Goal: Book appointment/travel/reservation

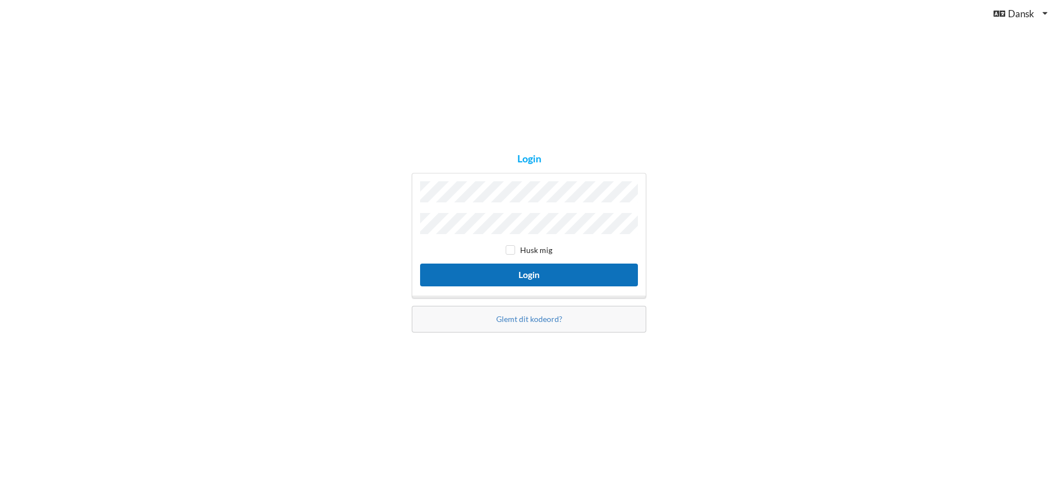
click at [574, 266] on button "Login" at bounding box center [529, 274] width 218 height 23
click at [420, 263] on button "Login" at bounding box center [529, 274] width 218 height 23
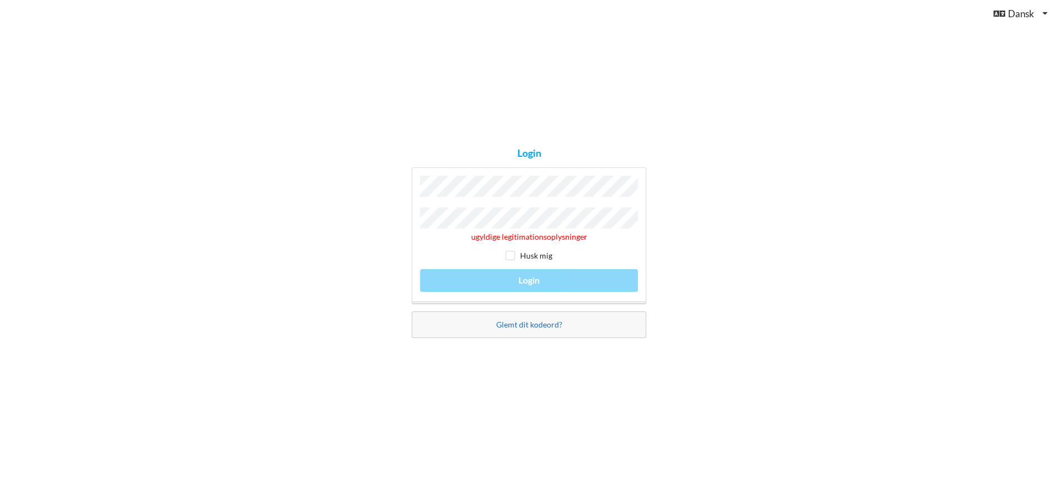
click at [517, 319] on link "Glemt dit kodeord?" at bounding box center [529, 323] width 66 height 9
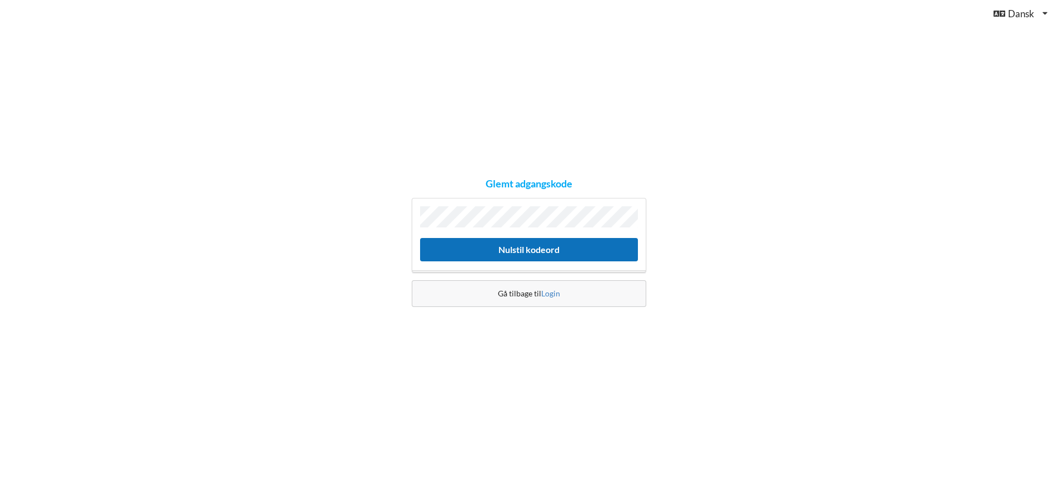
click at [482, 247] on button "Nulstil kodeord" at bounding box center [529, 249] width 218 height 23
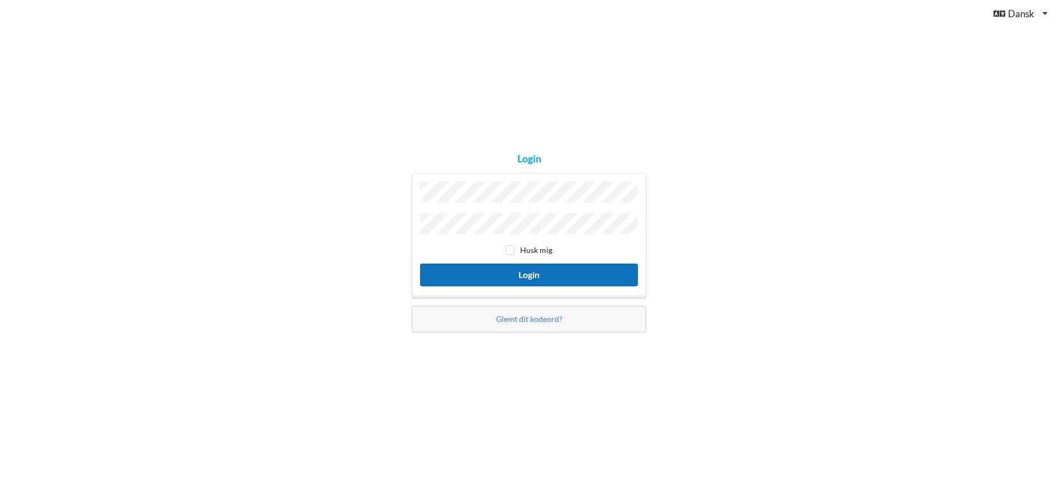
click at [459, 266] on button "Login" at bounding box center [529, 274] width 218 height 23
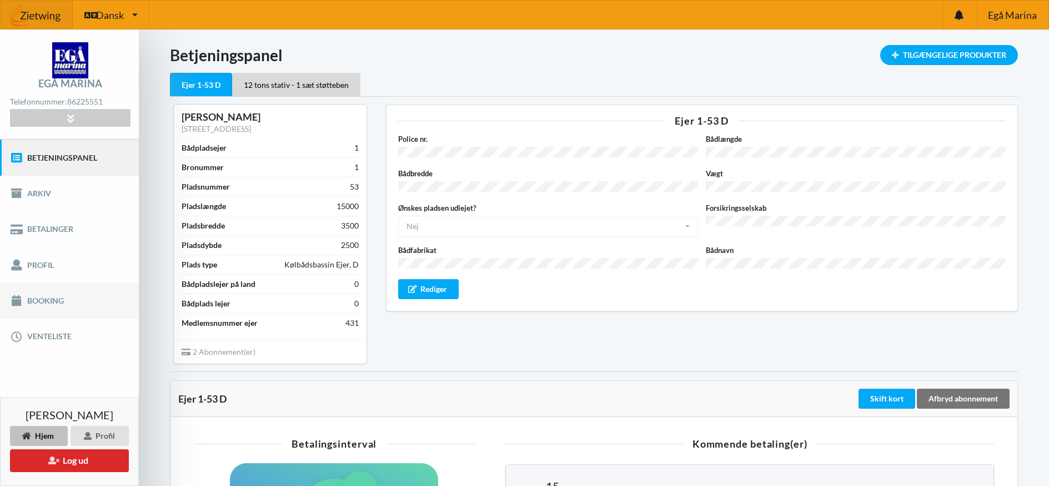
click at [47, 299] on link "Booking" at bounding box center [69, 301] width 139 height 36
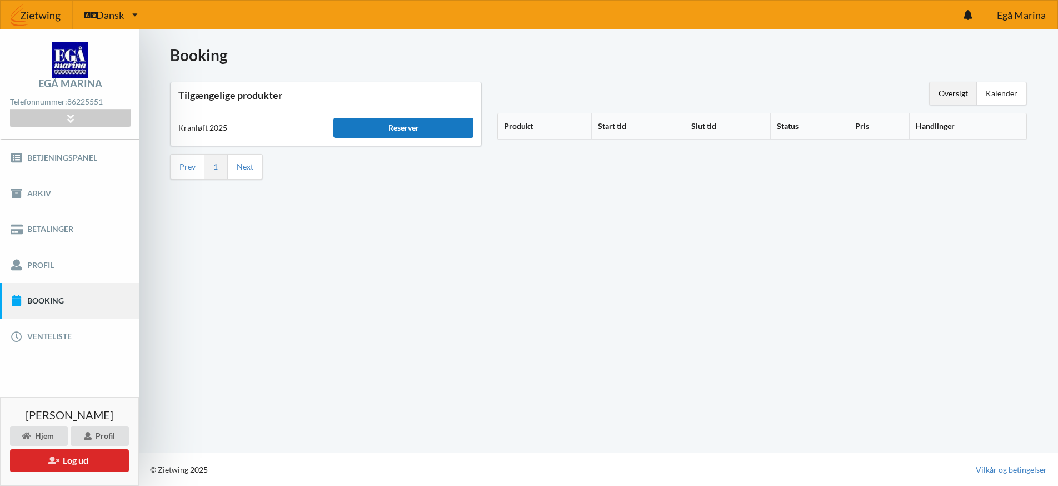
click at [458, 129] on div "Reserver" at bounding box center [402, 128] width 139 height 20
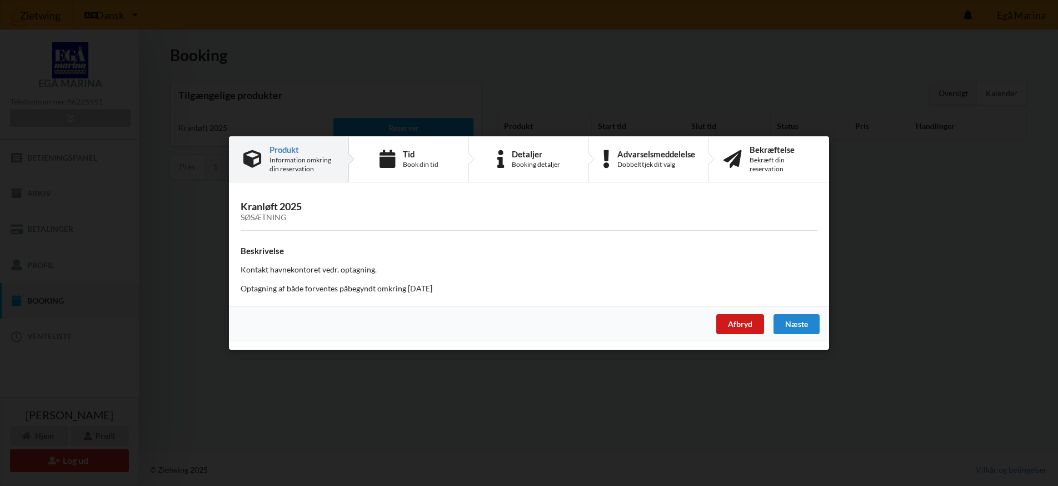
click at [747, 323] on div "Afbryd" at bounding box center [740, 324] width 48 height 20
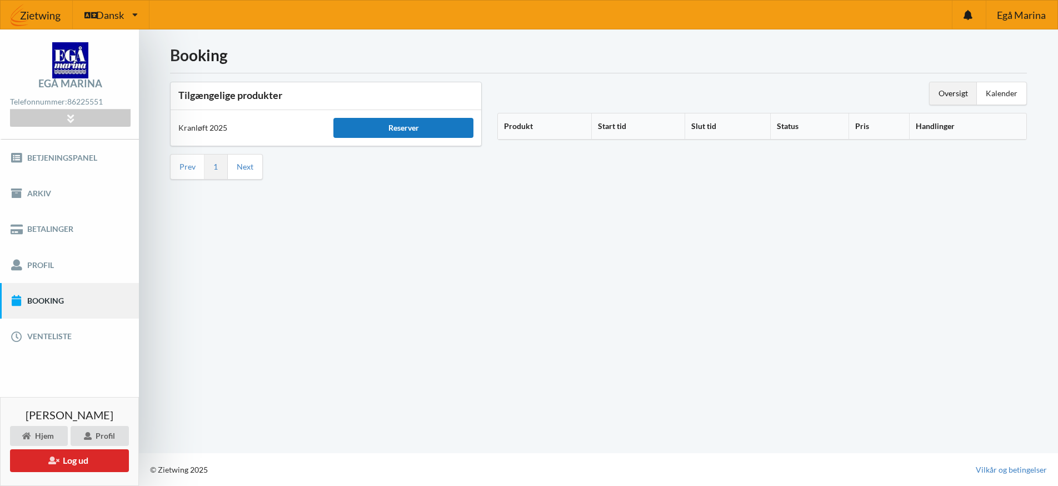
click at [416, 128] on div "Reserver" at bounding box center [402, 128] width 139 height 20
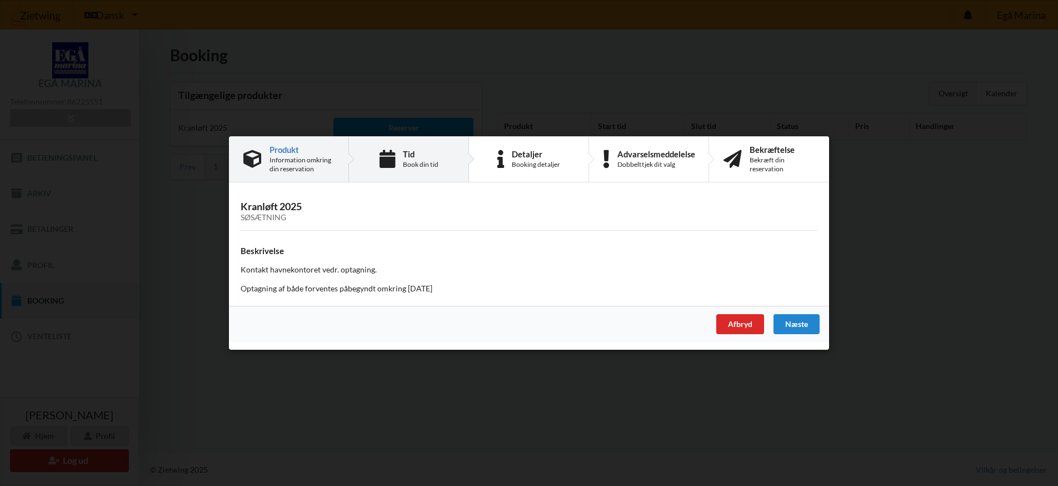
click at [435, 155] on div "Tid" at bounding box center [421, 153] width 36 height 9
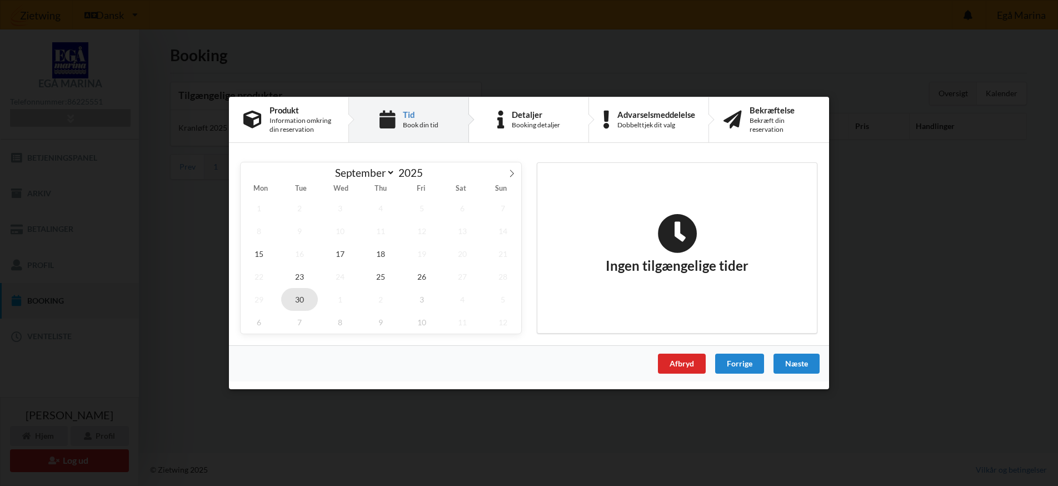
click at [298, 299] on span "30" at bounding box center [299, 299] width 37 height 23
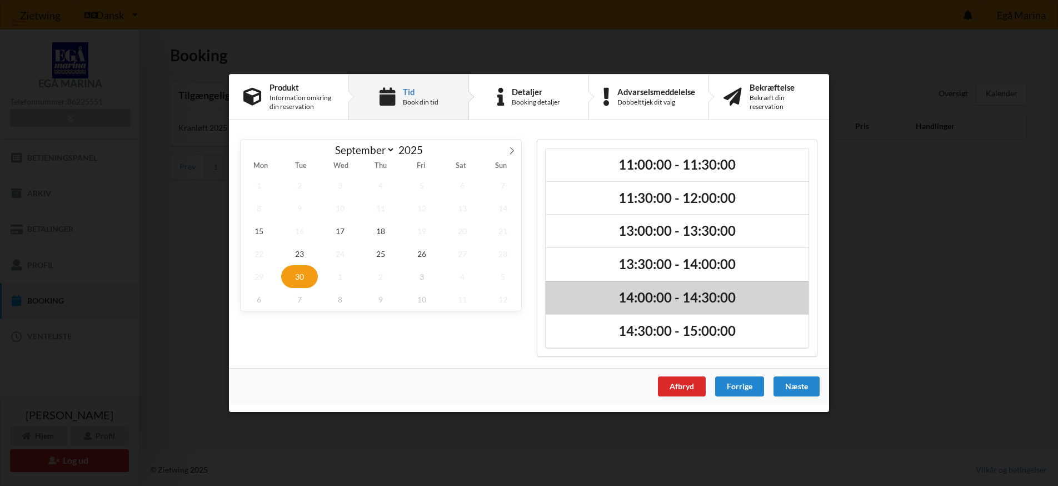
click at [627, 293] on h2 "14:00:00 - 14:30:00" at bounding box center [676, 297] width 247 height 17
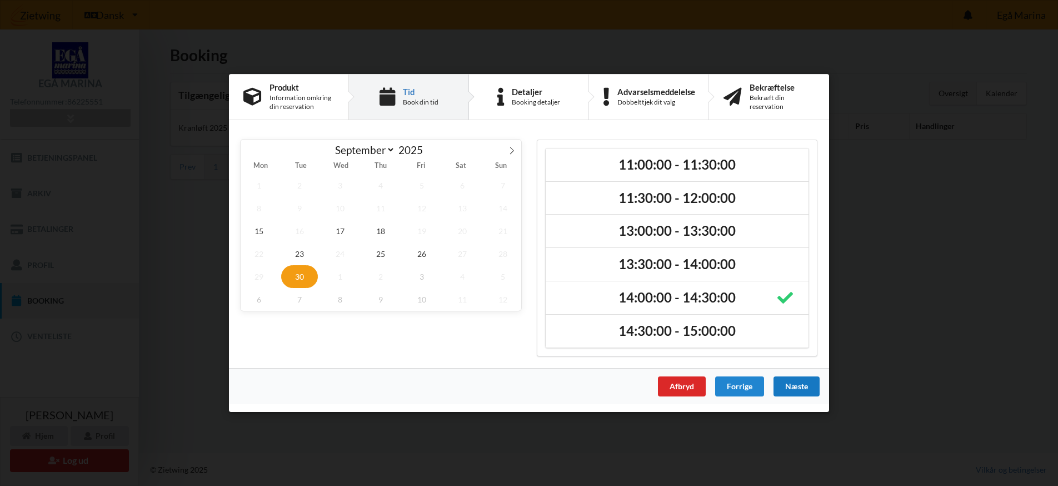
click at [802, 388] on div "Næste" at bounding box center [796, 386] width 46 height 20
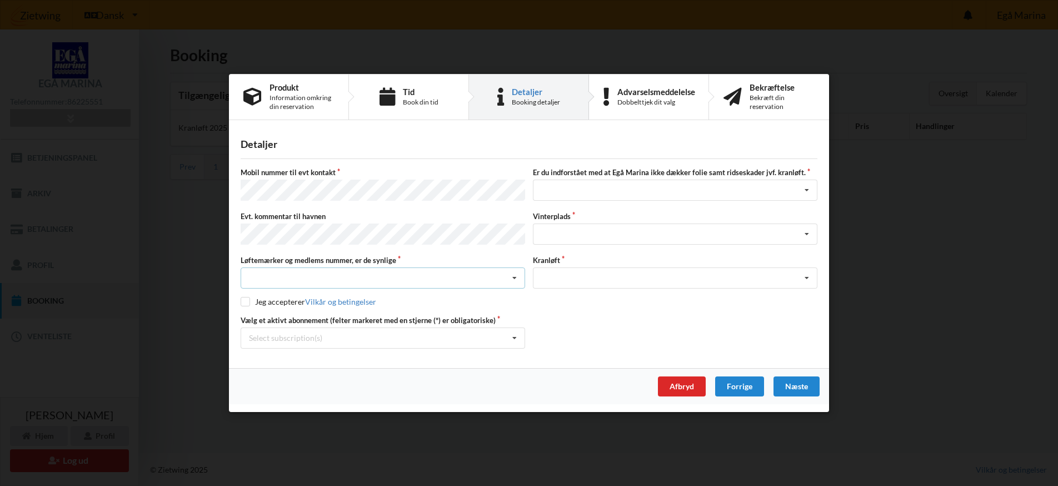
click at [512, 276] on icon at bounding box center [514, 278] width 17 height 21
click at [334, 317] on div "Ja, mine mærker er synlige og intakte" at bounding box center [382, 318] width 283 height 21
click at [246, 297] on input "checkbox" at bounding box center [245, 301] width 9 height 9
checkbox input "true"
click at [807, 234] on icon at bounding box center [806, 234] width 17 height 21
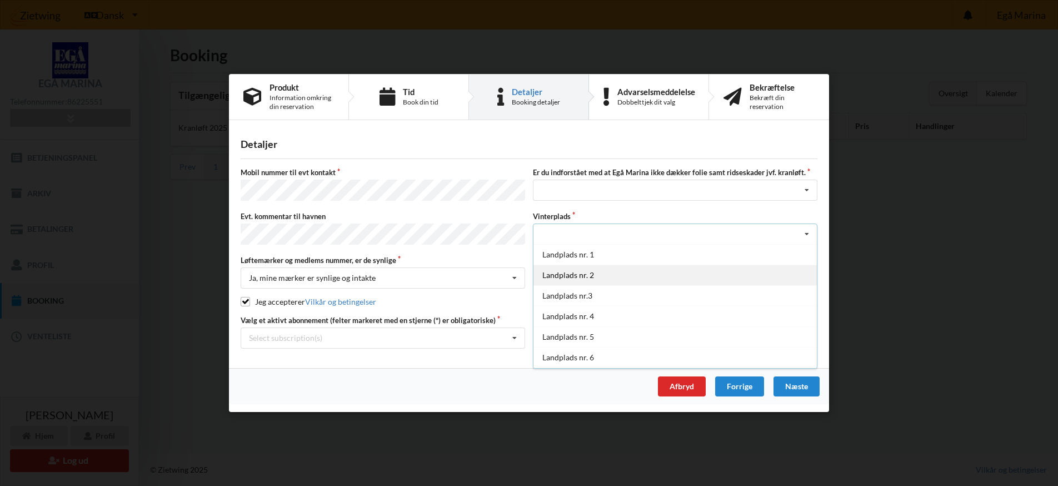
click at [668, 279] on div "Landplads nr. 2" at bounding box center [674, 274] width 283 height 21
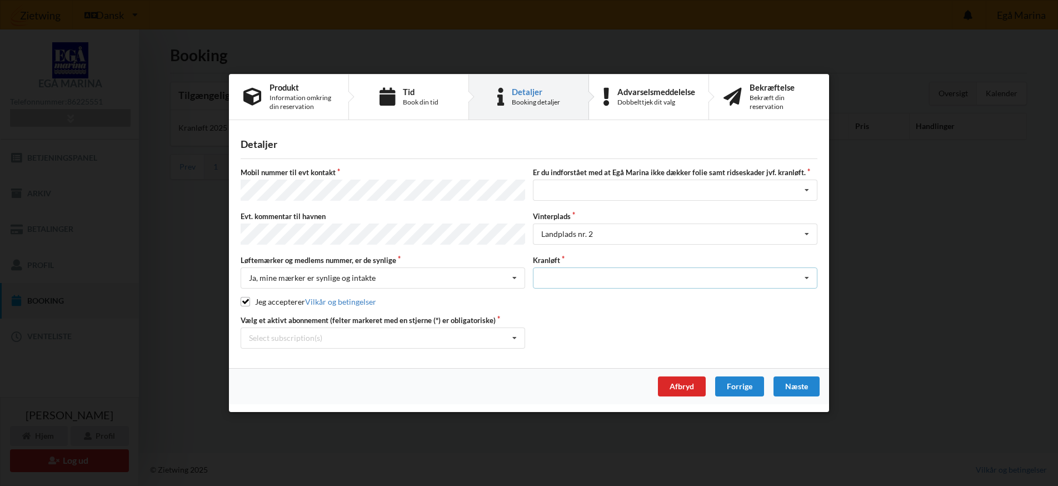
click at [807, 274] on icon at bounding box center [806, 278] width 17 height 21
click at [679, 304] on div "Optagning" at bounding box center [674, 298] width 283 height 21
click at [788, 378] on div "Næste" at bounding box center [796, 386] width 46 height 20
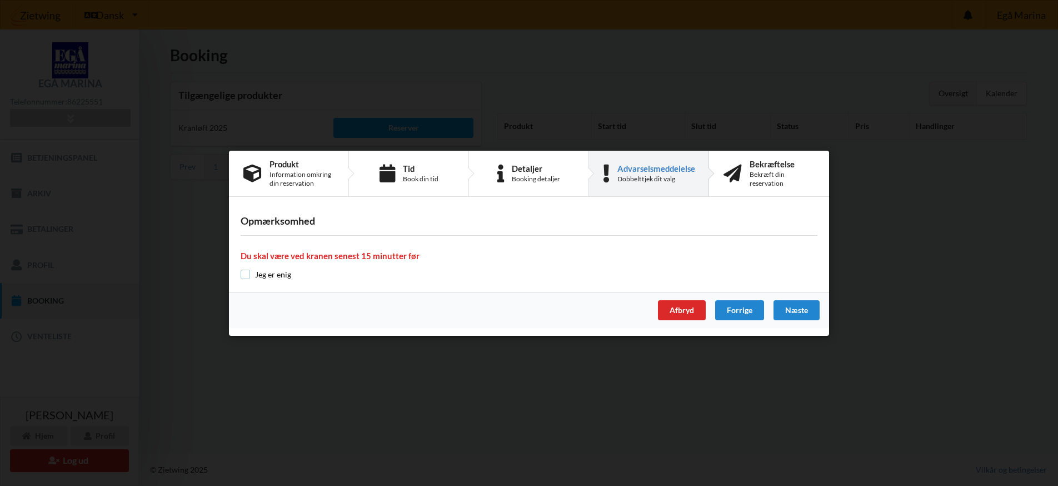
click at [247, 272] on input "checkbox" at bounding box center [245, 273] width 9 height 9
checkbox input "true"
click at [801, 307] on div "Næste" at bounding box center [796, 310] width 46 height 20
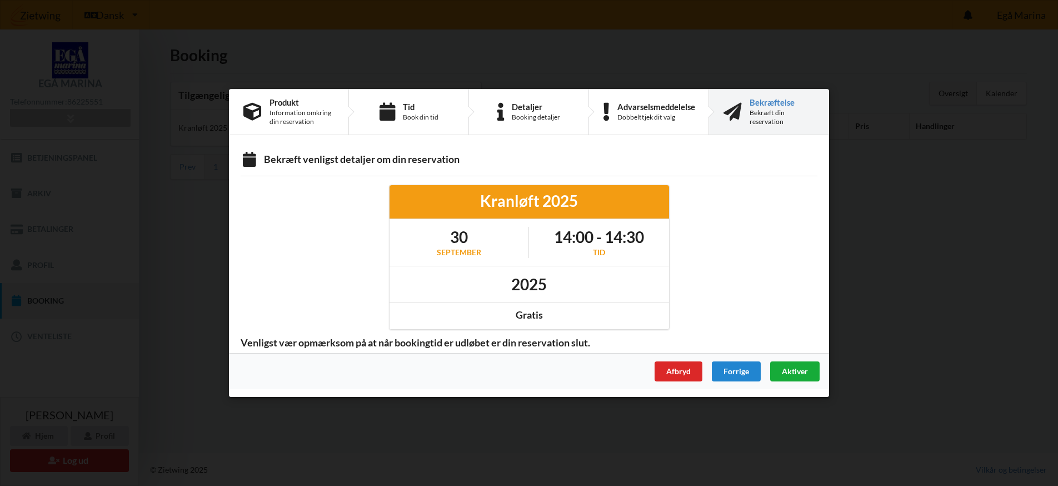
click at [791, 368] on span "Aktiver" at bounding box center [795, 370] width 26 height 9
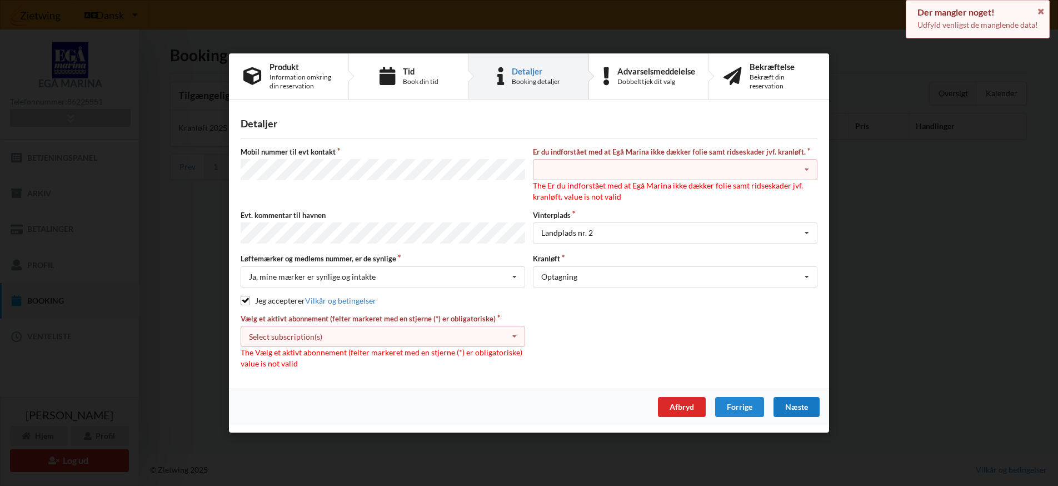
click at [809, 168] on icon at bounding box center [806, 170] width 17 height 21
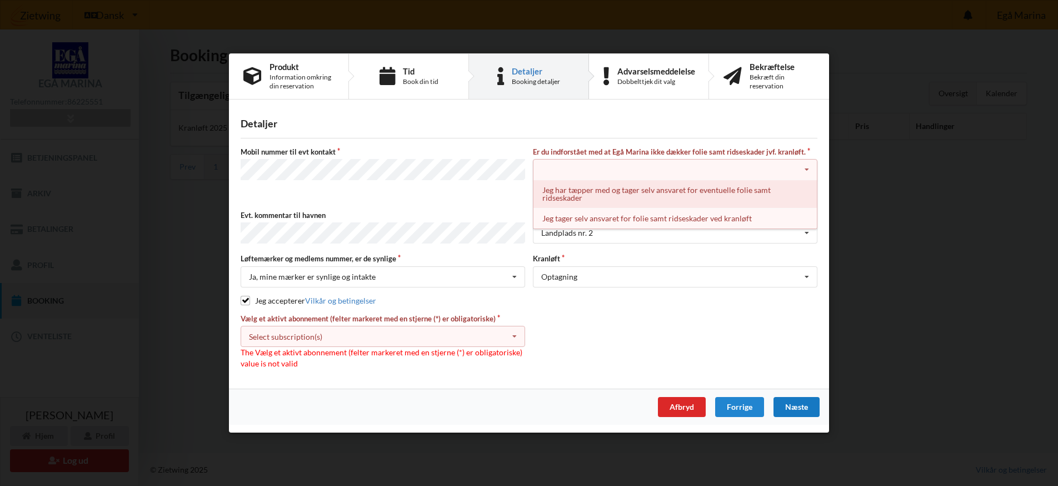
click at [735, 193] on div "Jeg har tæpper med og tager selv ansvaret for eventuelle folie samt ridseskader" at bounding box center [674, 194] width 283 height 28
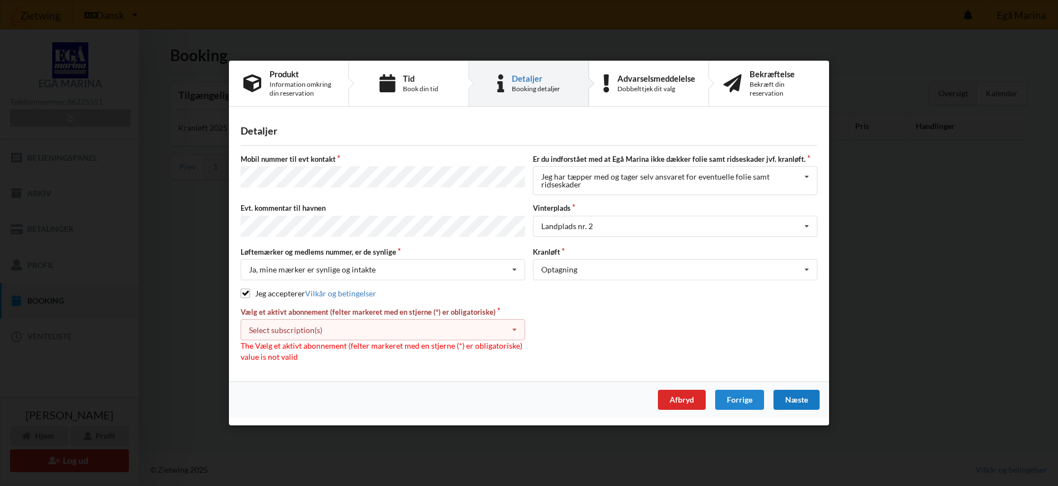
click at [515, 327] on icon at bounding box center [514, 329] width 17 height 21
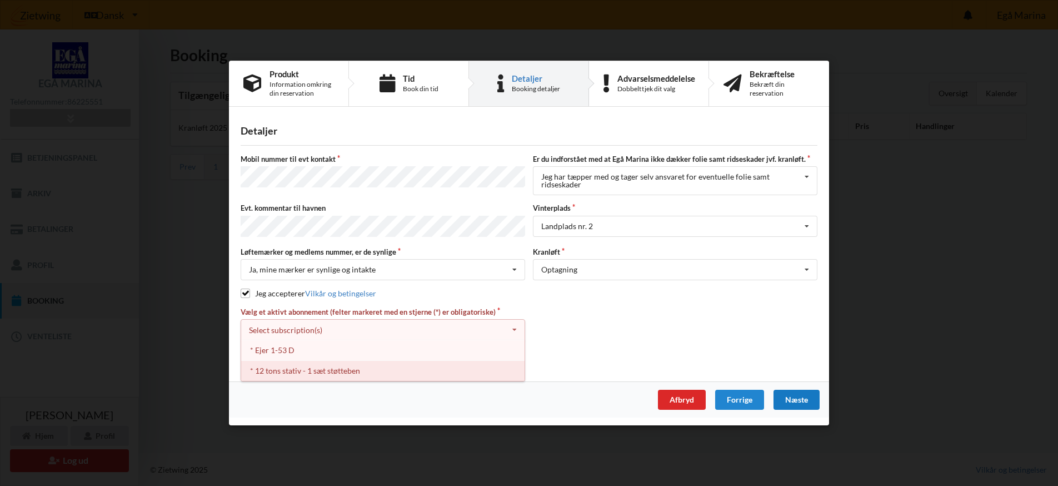
click at [441, 371] on div "* 12 tons stativ - 1 sæt støtteben" at bounding box center [382, 370] width 283 height 21
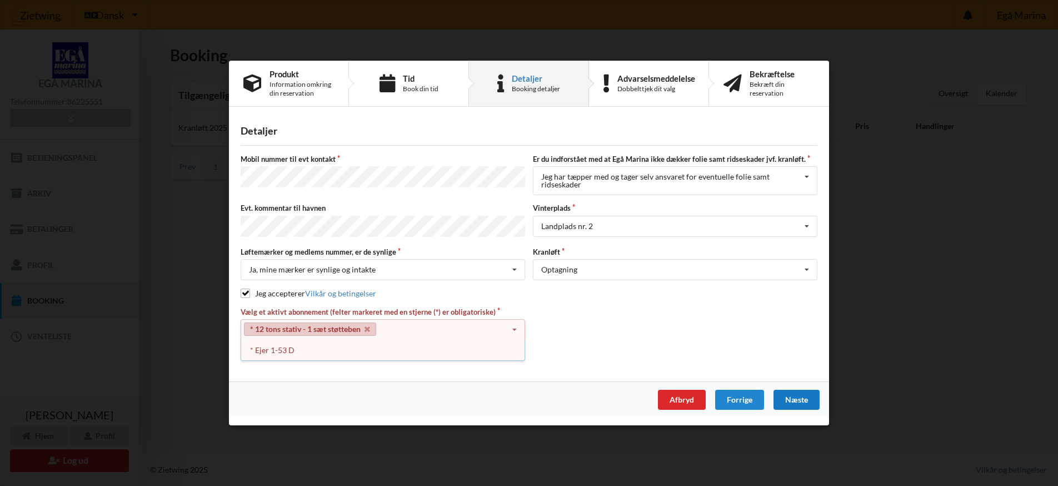
click at [788, 396] on div "Næste" at bounding box center [796, 399] width 46 height 20
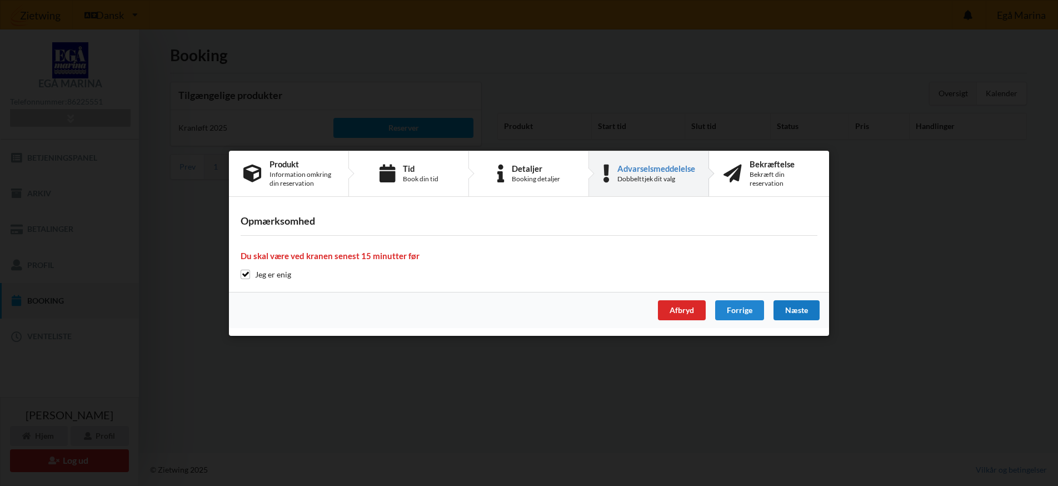
click at [783, 309] on div "Næste" at bounding box center [796, 310] width 46 height 20
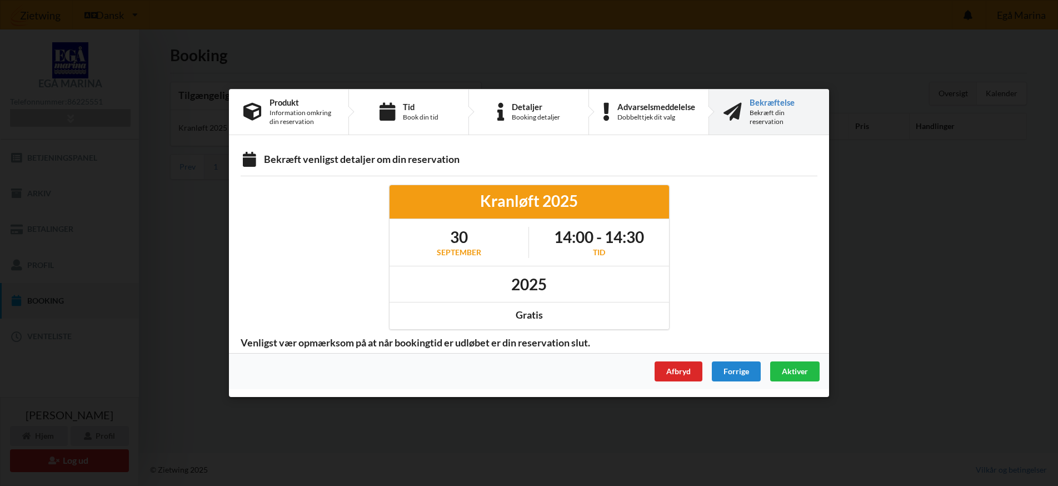
click at [795, 366] on span "Aktiver" at bounding box center [795, 370] width 26 height 9
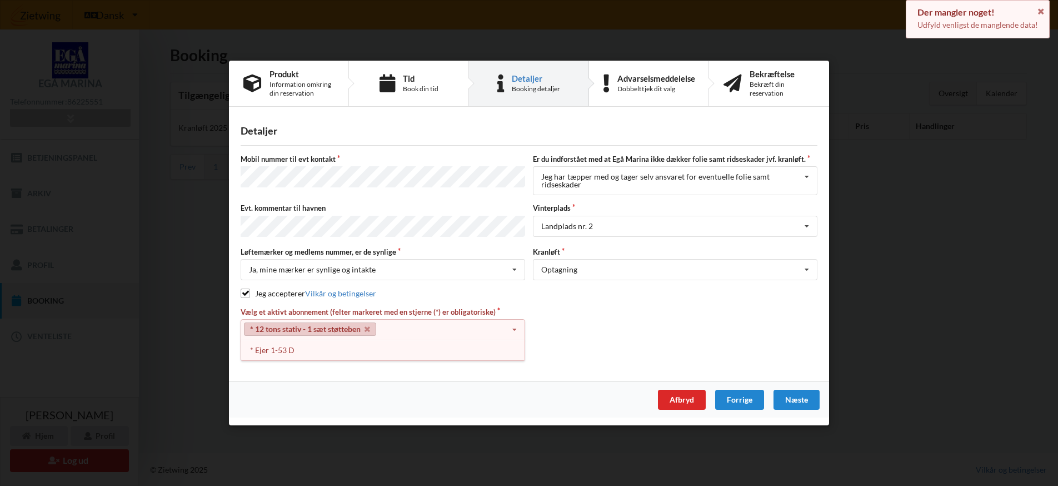
click at [514, 329] on icon at bounding box center [514, 329] width 17 height 21
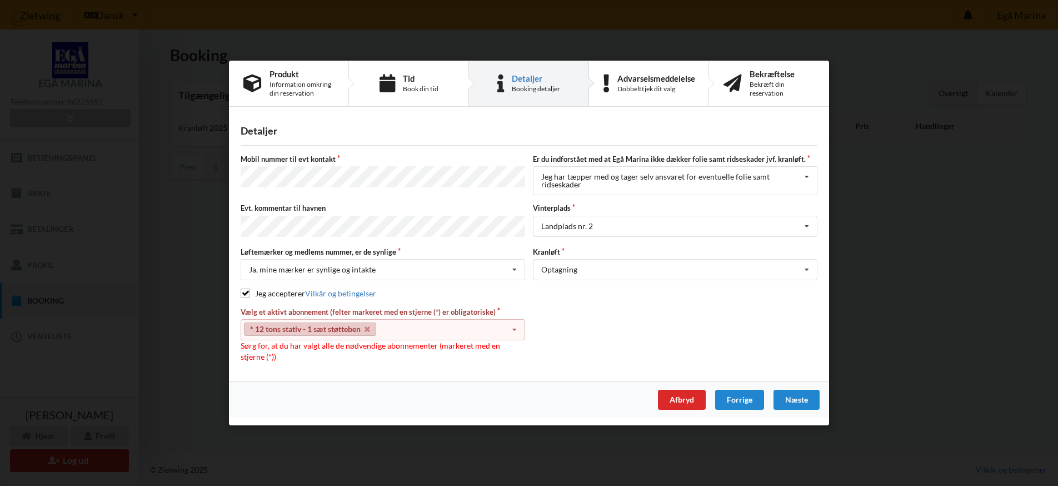
click at [516, 328] on icon at bounding box center [514, 329] width 17 height 21
click at [387, 357] on div "* Ejer 1-53 D" at bounding box center [382, 349] width 283 height 21
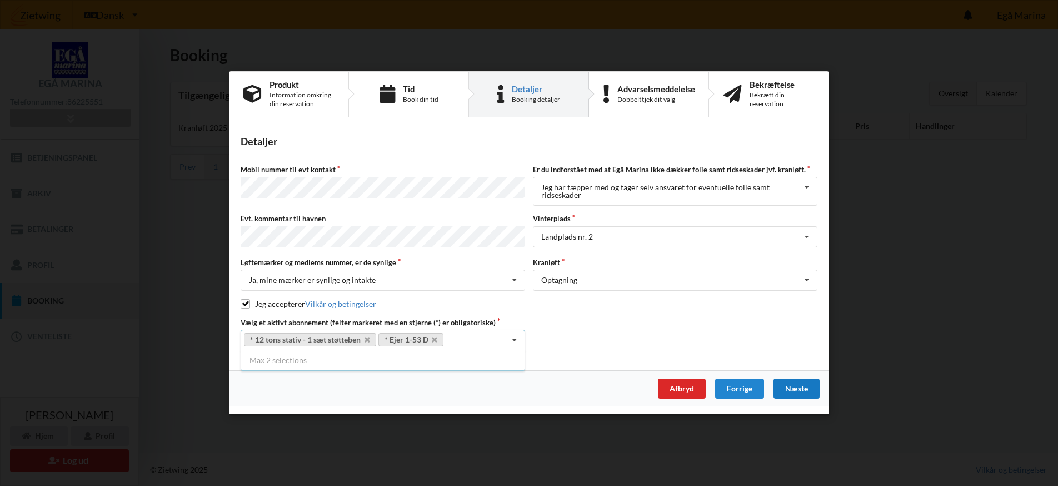
click at [792, 382] on div "Næste" at bounding box center [796, 389] width 46 height 20
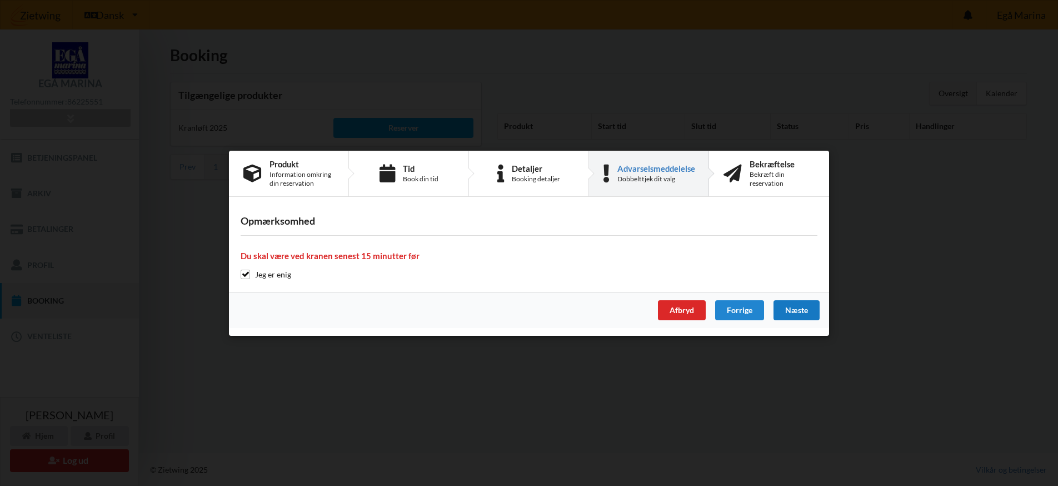
click at [802, 311] on div "Næste" at bounding box center [796, 310] width 46 height 20
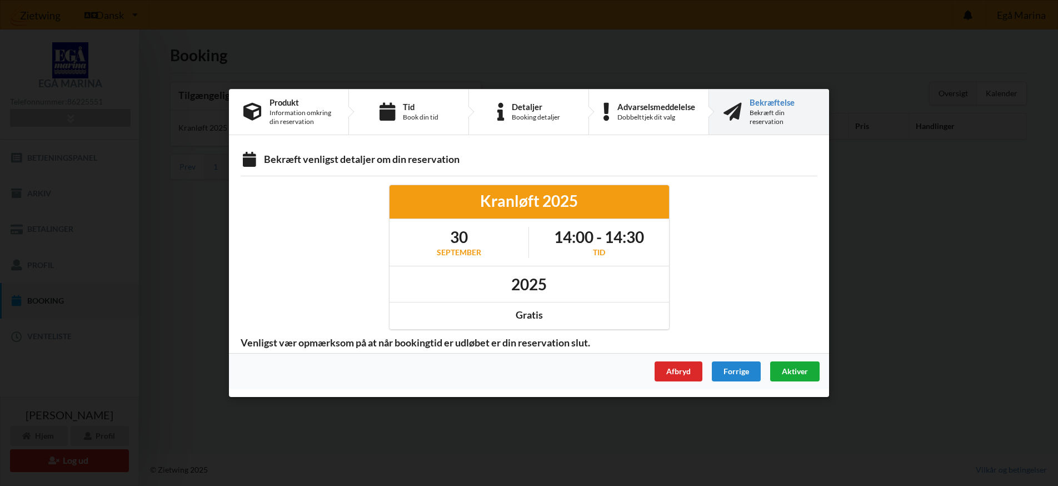
click at [798, 365] on div "Aktiver" at bounding box center [794, 371] width 49 height 20
